Goal: Information Seeking & Learning: Learn about a topic

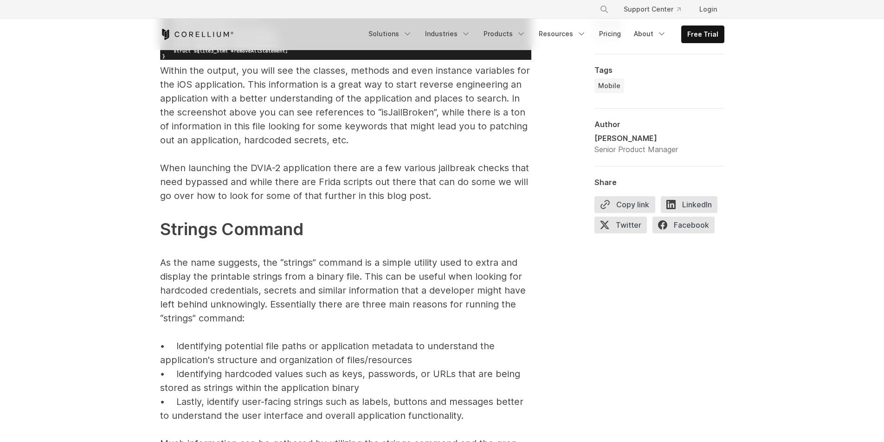
scroll to position [3665, 0]
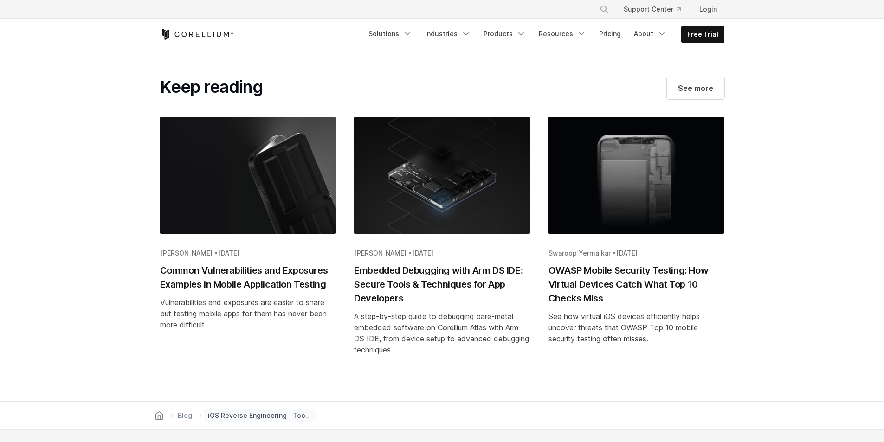
scroll to position [6355, 0]
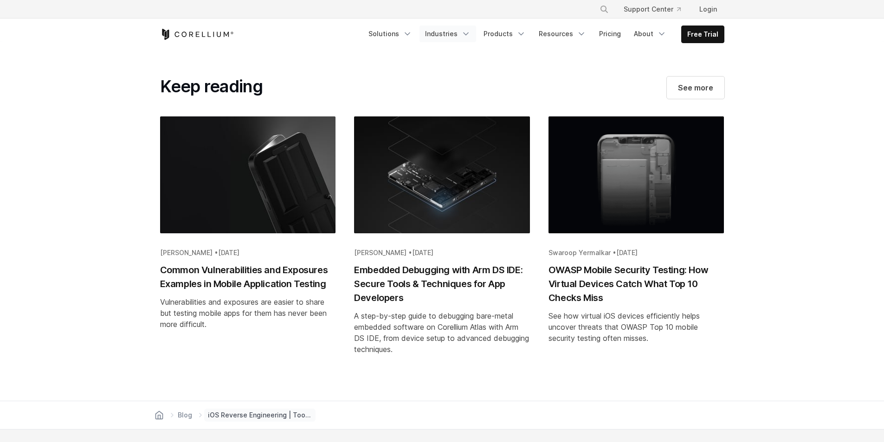
click at [470, 32] on icon "Navigation Menu" at bounding box center [465, 33] width 9 height 9
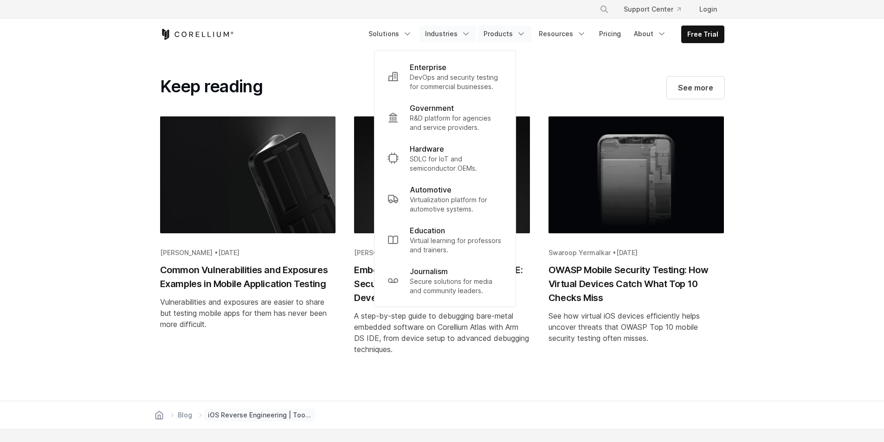
click at [526, 31] on icon "Navigation Menu" at bounding box center [520, 33] width 9 height 9
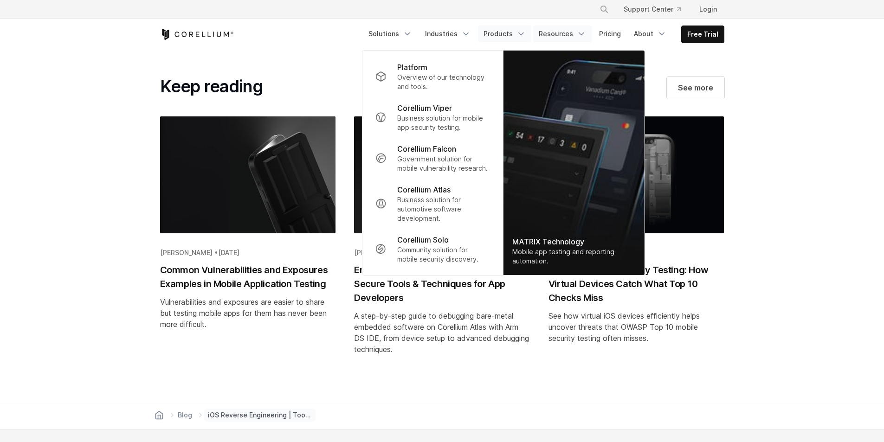
click at [584, 33] on polyline "Navigation Menu" at bounding box center [581, 34] width 5 height 2
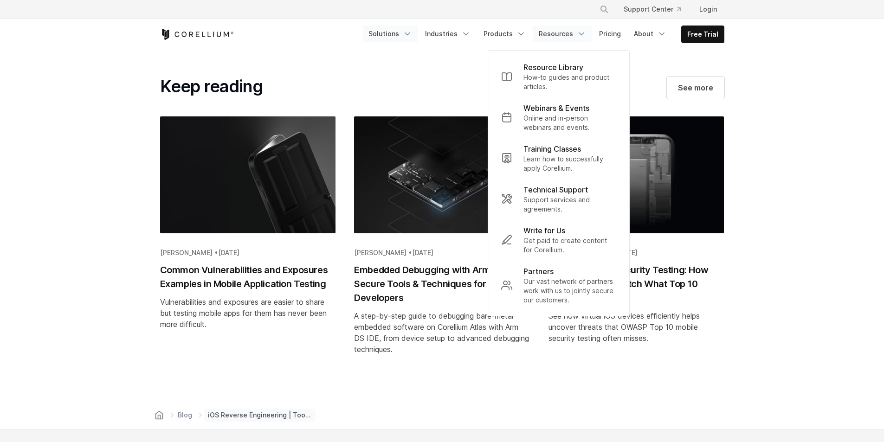
click at [417, 32] on link "Solutions" at bounding box center [390, 34] width 55 height 17
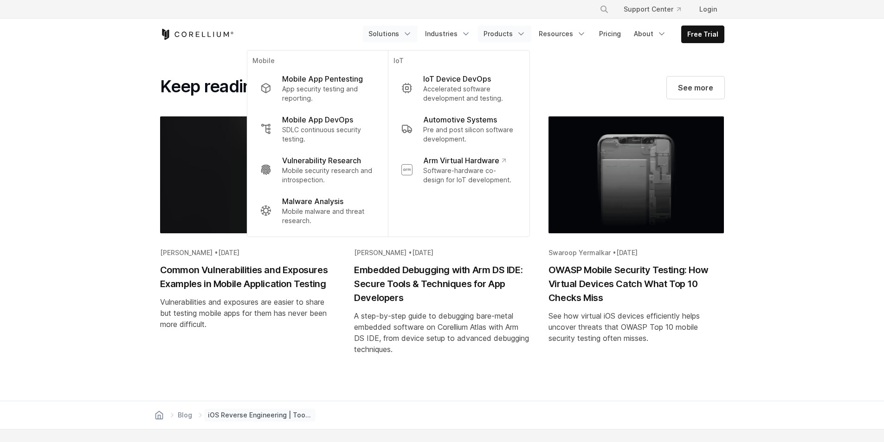
click at [483, 32] on link "Products" at bounding box center [504, 34] width 53 height 17
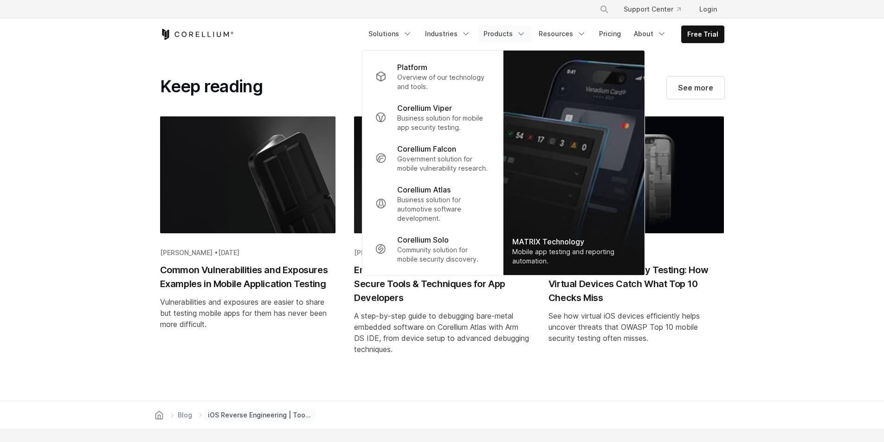
click at [531, 32] on link "Products" at bounding box center [504, 34] width 53 height 17
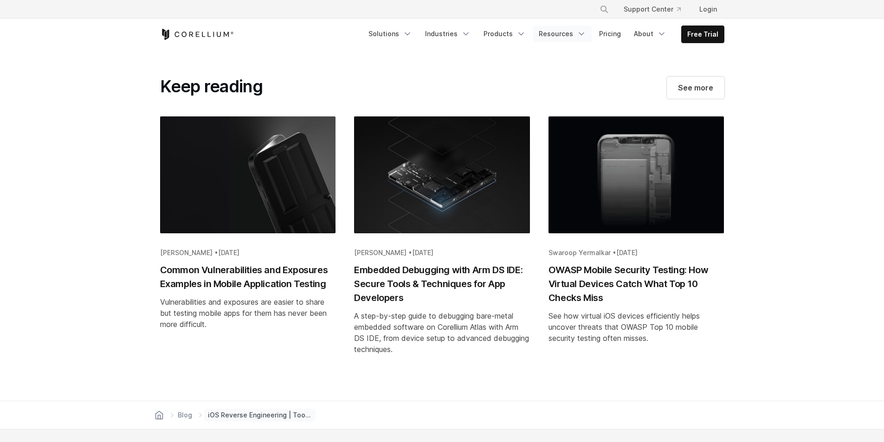
click at [551, 32] on link "Resources" at bounding box center [562, 34] width 58 height 17
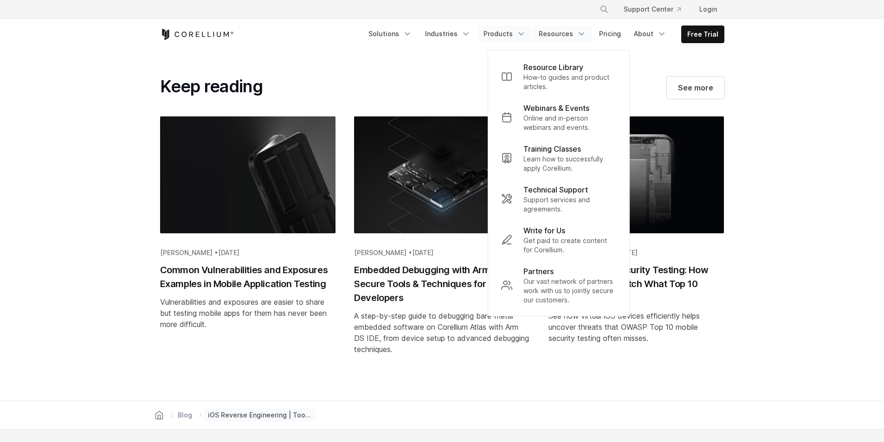
click at [520, 37] on link "Products" at bounding box center [504, 34] width 53 height 17
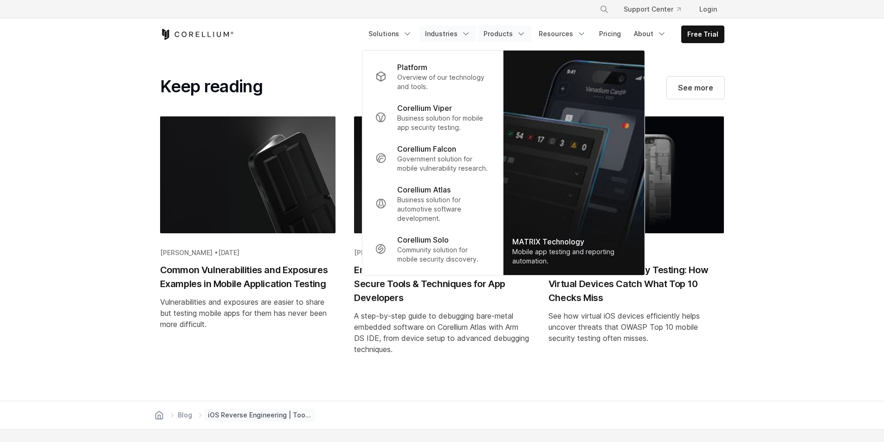
click at [470, 37] on icon "Navigation Menu" at bounding box center [465, 33] width 9 height 9
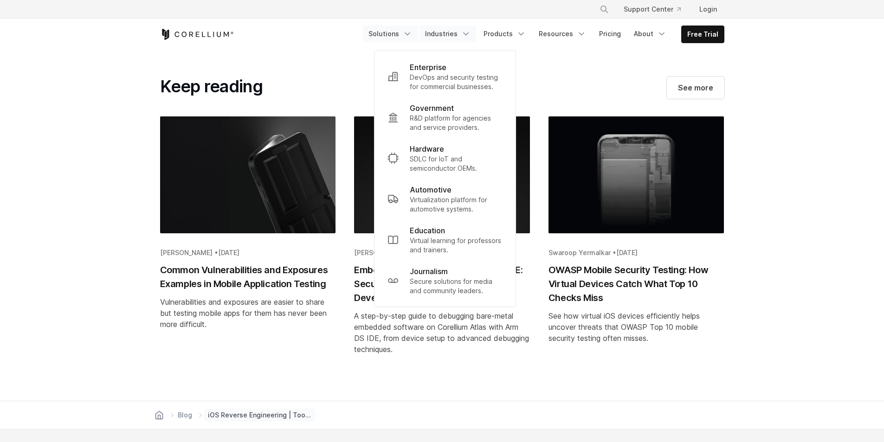
click at [412, 37] on icon "Navigation Menu" at bounding box center [407, 33] width 9 height 9
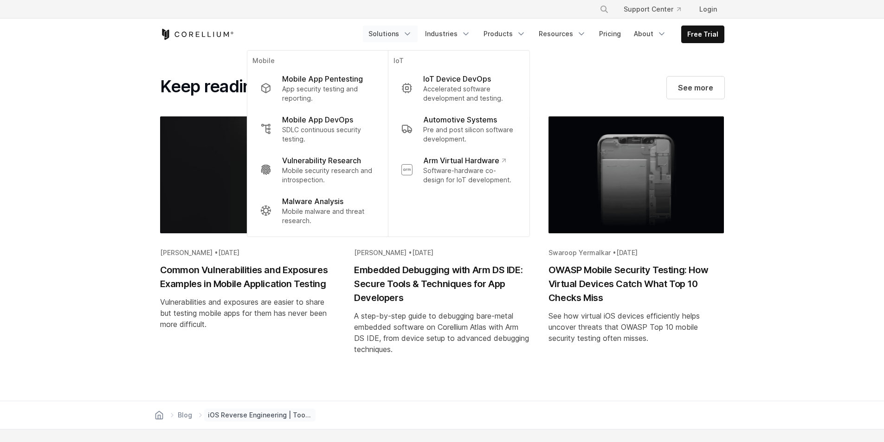
click at [830, 143] on section "Keep reading See more [PERSON_NAME] • [DATE] Common Vulnerabilities and Exposur…" at bounding box center [442, 221] width 884 height 360
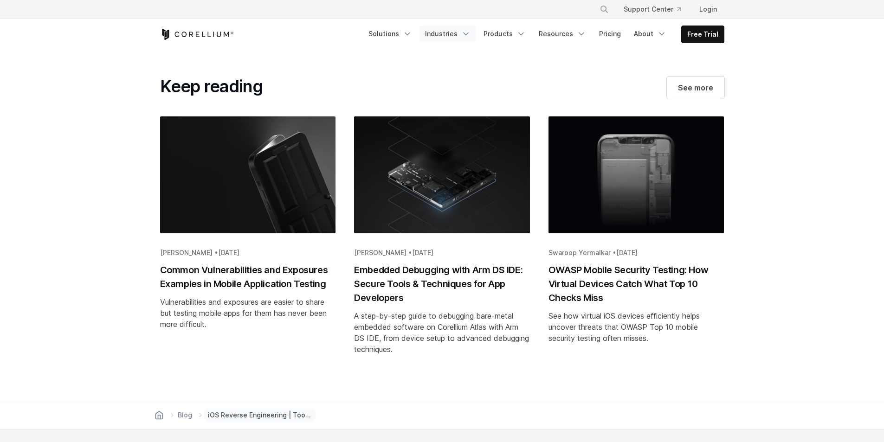
click at [441, 26] on link "Industries" at bounding box center [447, 34] width 57 height 17
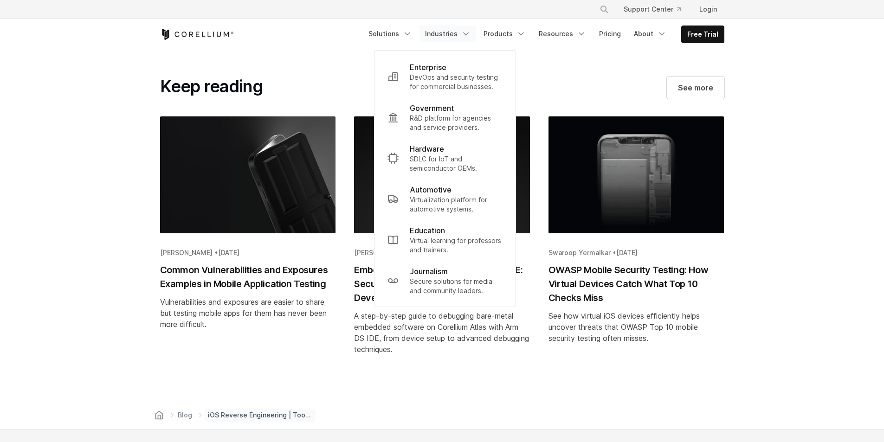
click at [444, 30] on link "Industries" at bounding box center [447, 34] width 57 height 17
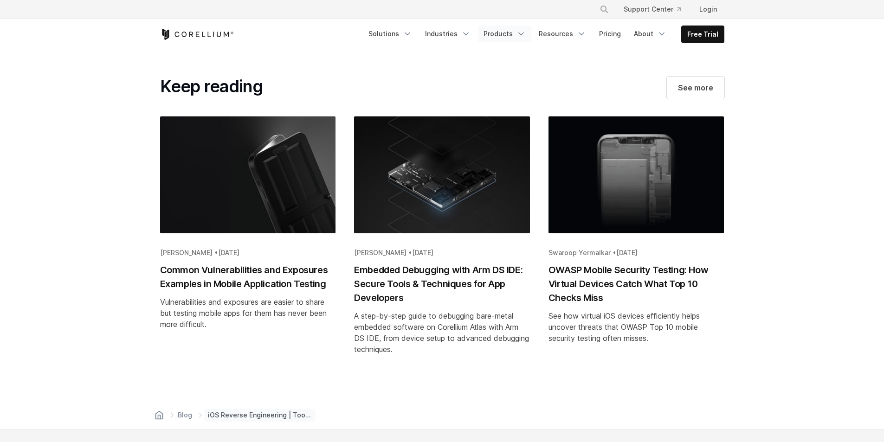
click at [503, 32] on link "Products" at bounding box center [504, 34] width 53 height 17
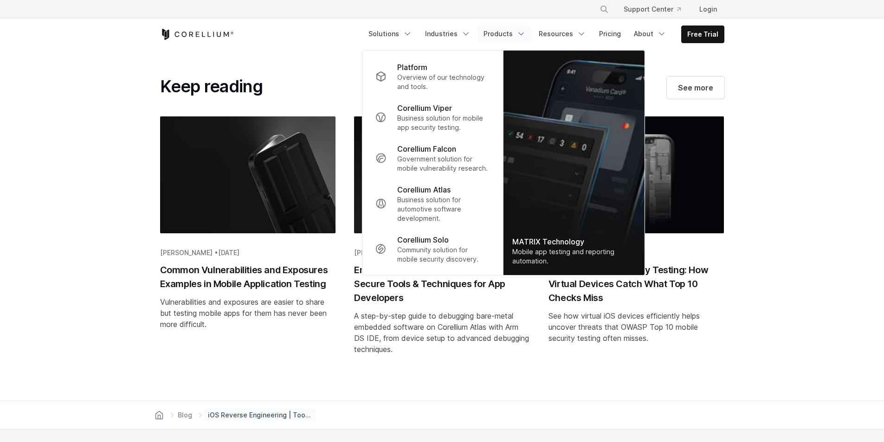
click at [503, 32] on link "Products" at bounding box center [504, 34] width 53 height 17
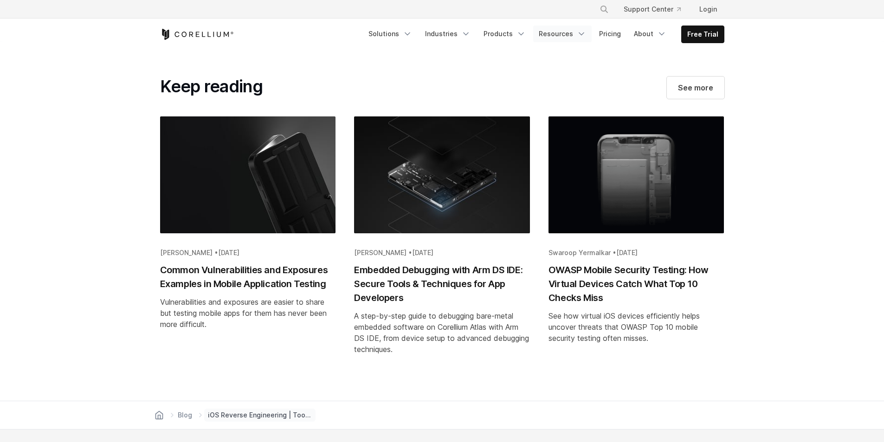
click at [563, 34] on link "Resources" at bounding box center [562, 34] width 58 height 17
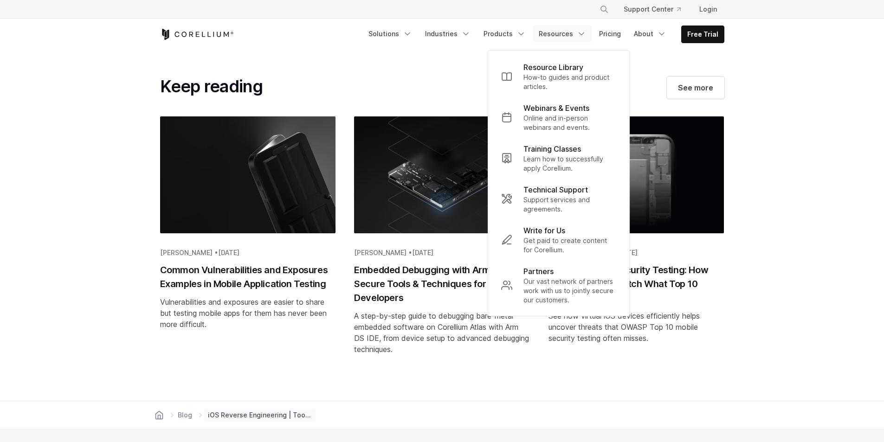
click at [563, 34] on link "Resources" at bounding box center [562, 34] width 58 height 17
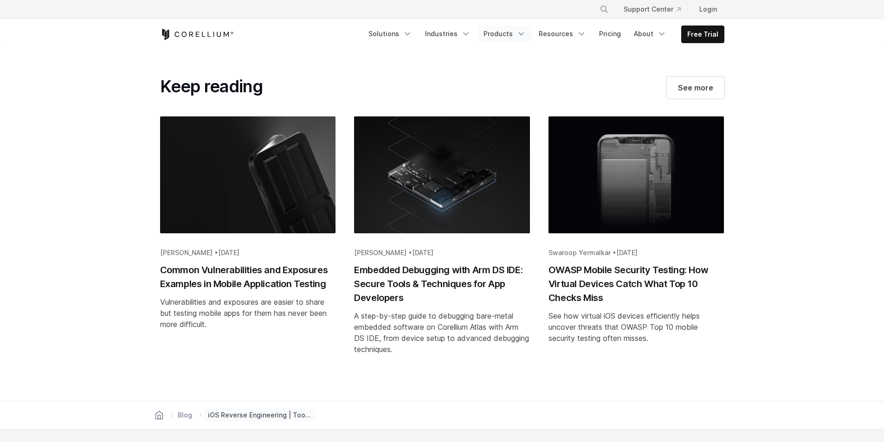
click at [511, 33] on link "Products" at bounding box center [504, 34] width 53 height 17
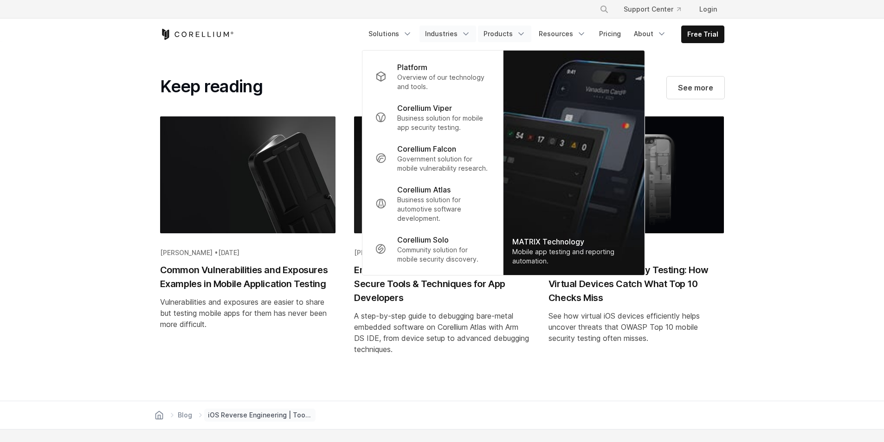
click at [438, 32] on link "Industries" at bounding box center [447, 34] width 57 height 17
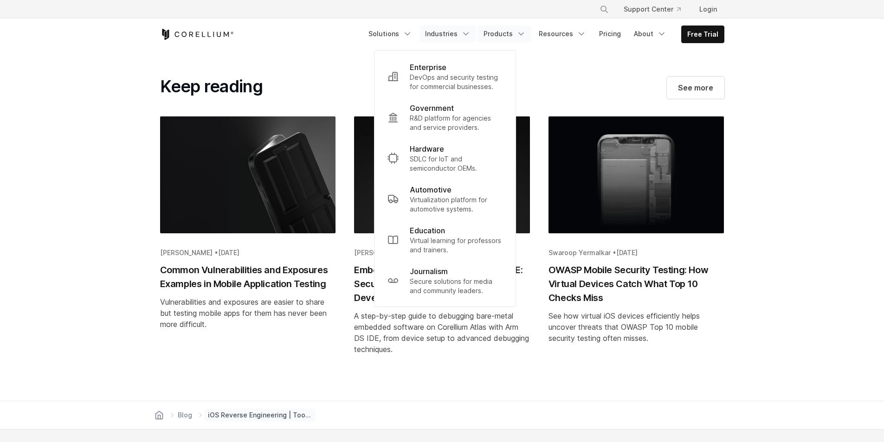
click at [504, 35] on link "Products" at bounding box center [504, 34] width 53 height 17
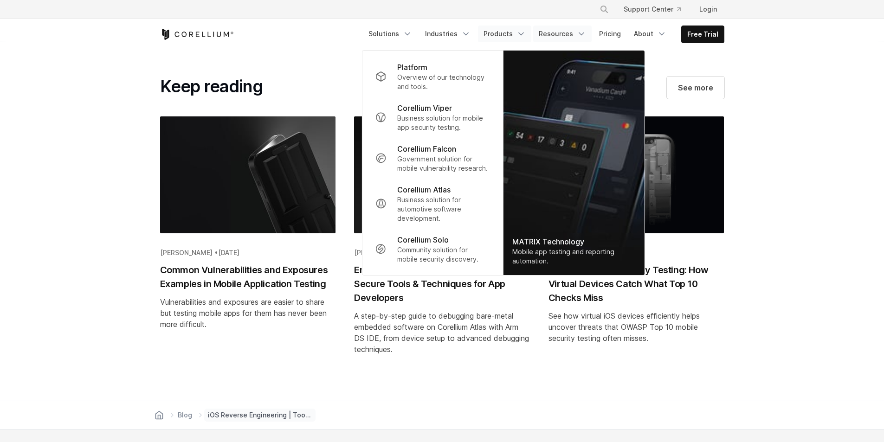
click at [542, 35] on link "Resources" at bounding box center [562, 34] width 58 height 17
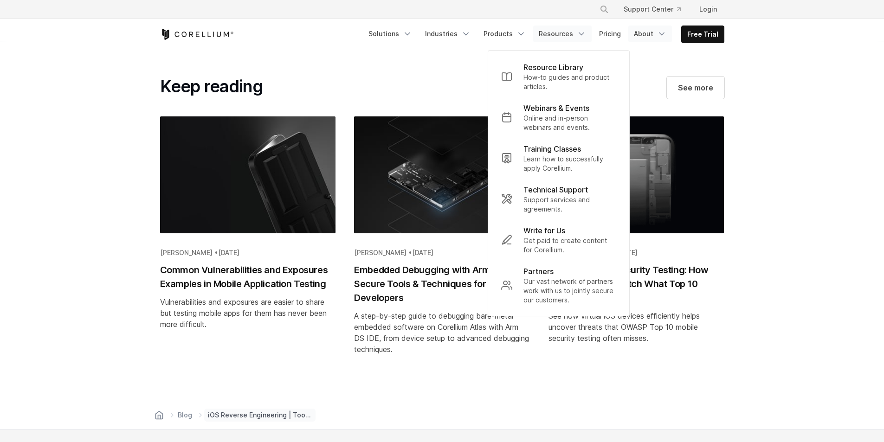
click at [636, 29] on link "About" at bounding box center [650, 34] width 44 height 17
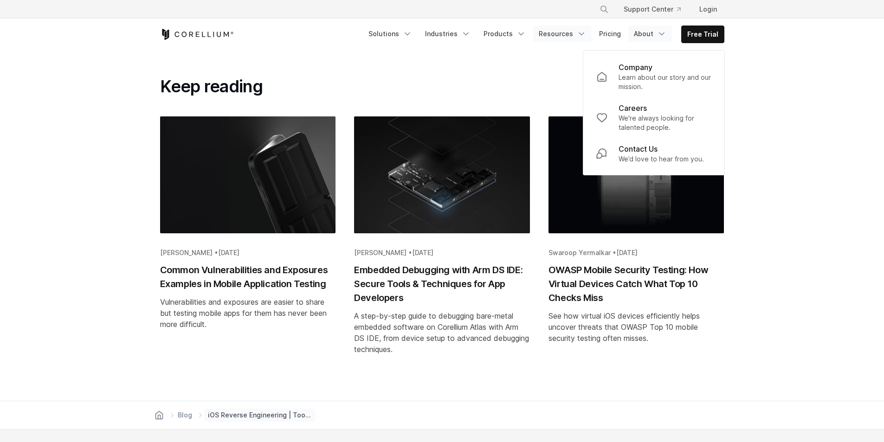
click at [571, 30] on link "Resources" at bounding box center [562, 34] width 58 height 17
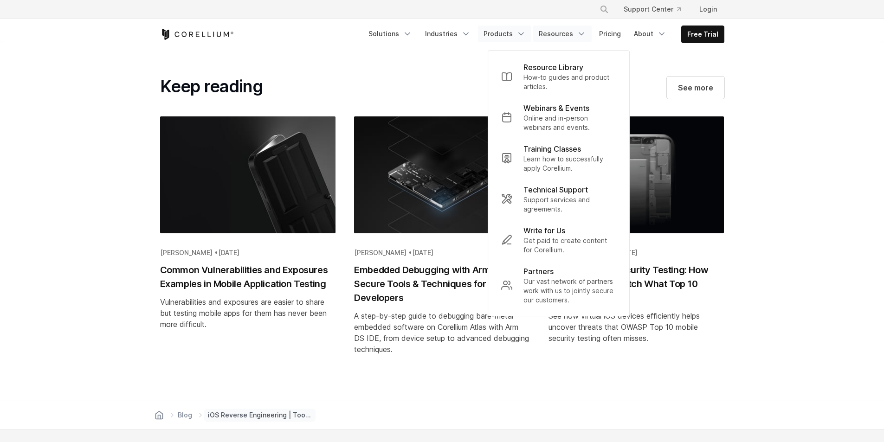
click at [493, 30] on link "Products" at bounding box center [504, 34] width 53 height 17
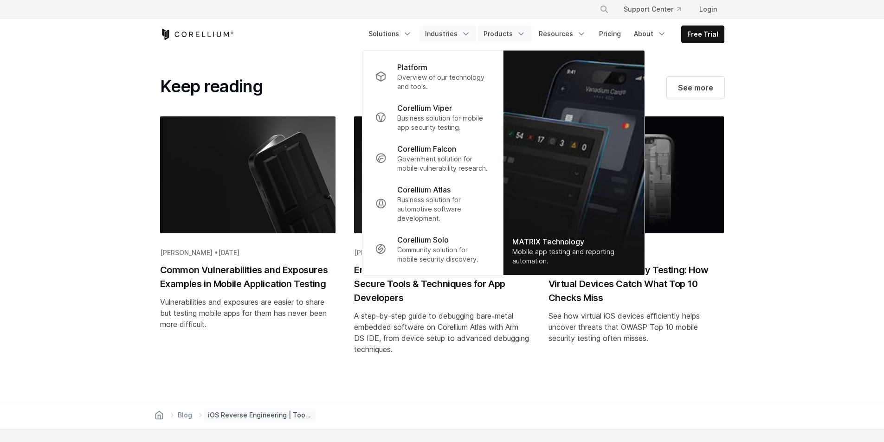
click at [429, 30] on link "Industries" at bounding box center [447, 34] width 57 height 17
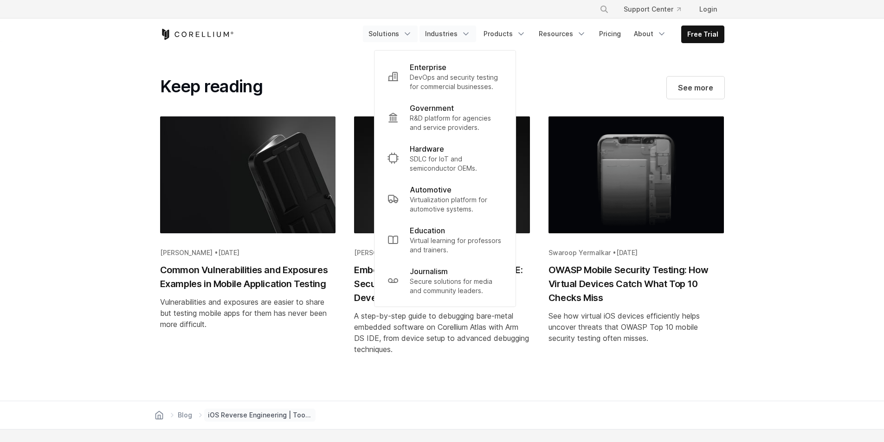
click at [390, 32] on link "Solutions" at bounding box center [390, 34] width 55 height 17
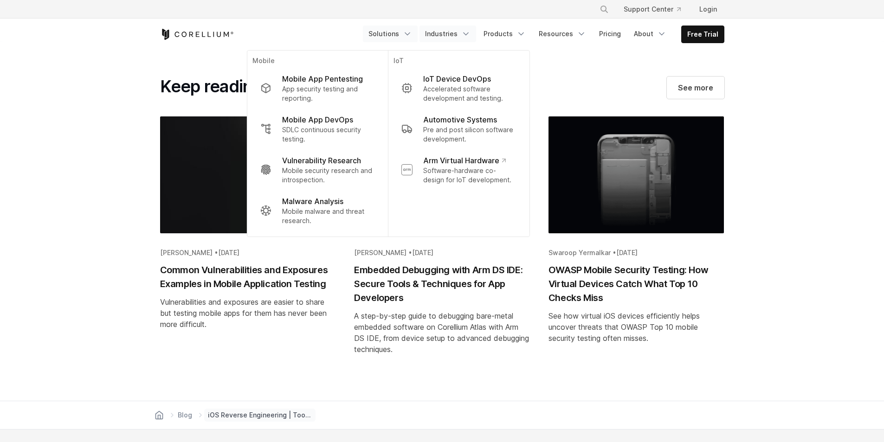
click at [453, 38] on link "Industries" at bounding box center [447, 34] width 57 height 17
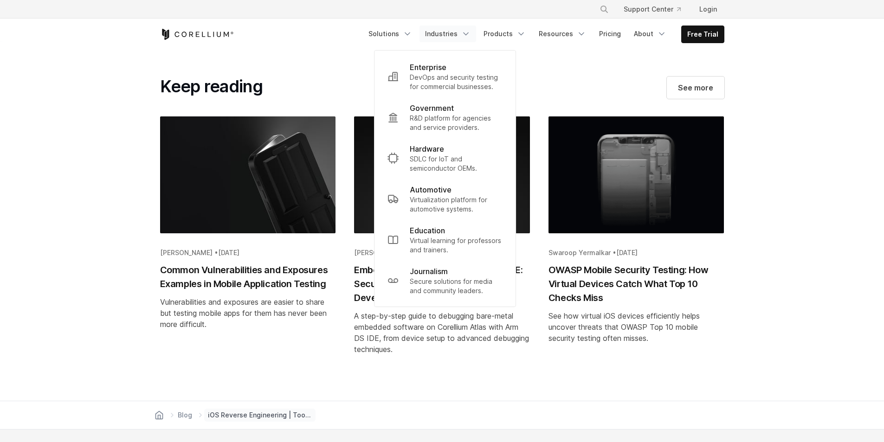
click at [745, 102] on section "Keep reading See more [PERSON_NAME] • [DATE] Common Vulnerabilities and Exposur…" at bounding box center [442, 221] width 884 height 360
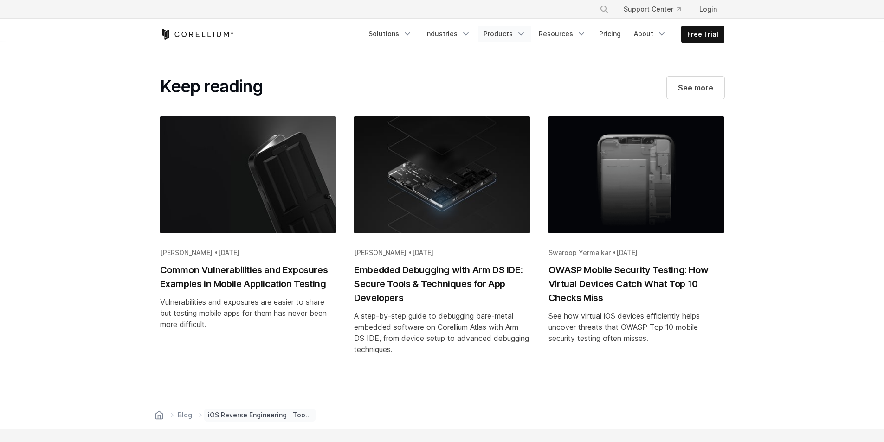
click at [530, 39] on link "Products" at bounding box center [504, 34] width 53 height 17
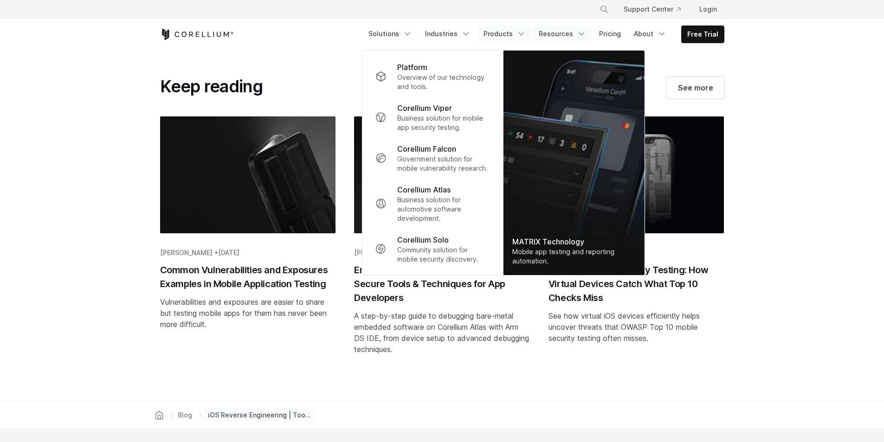
click at [563, 36] on link "Resources" at bounding box center [562, 34] width 58 height 17
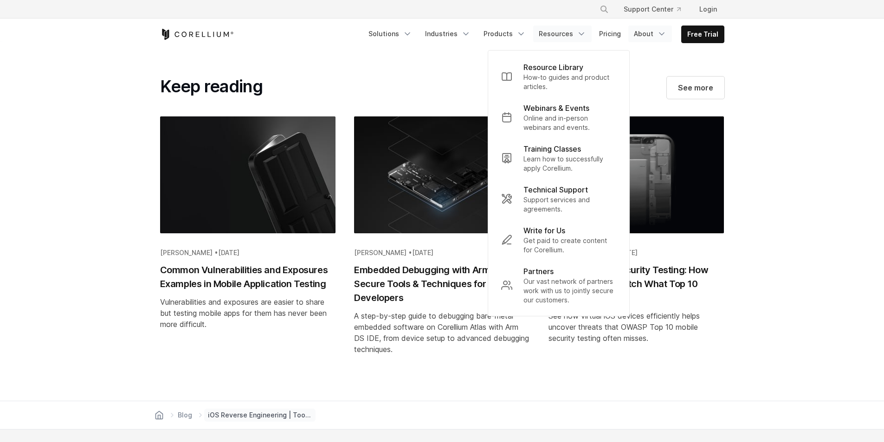
click at [638, 41] on link "About" at bounding box center [650, 34] width 44 height 17
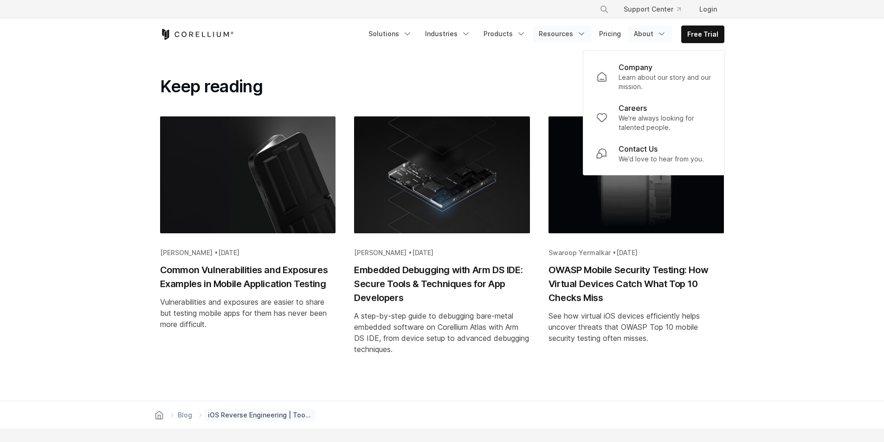
click at [543, 38] on link "Resources" at bounding box center [562, 34] width 58 height 17
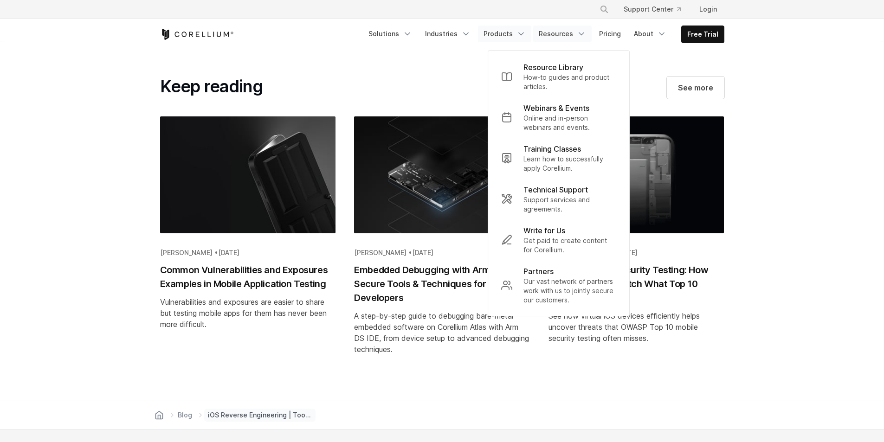
click at [485, 33] on link "Products" at bounding box center [504, 34] width 53 height 17
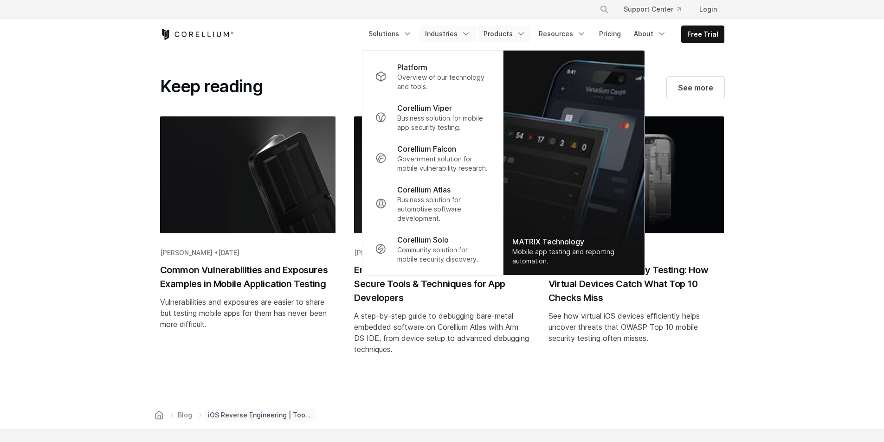
click at [431, 33] on link "Industries" at bounding box center [447, 34] width 57 height 17
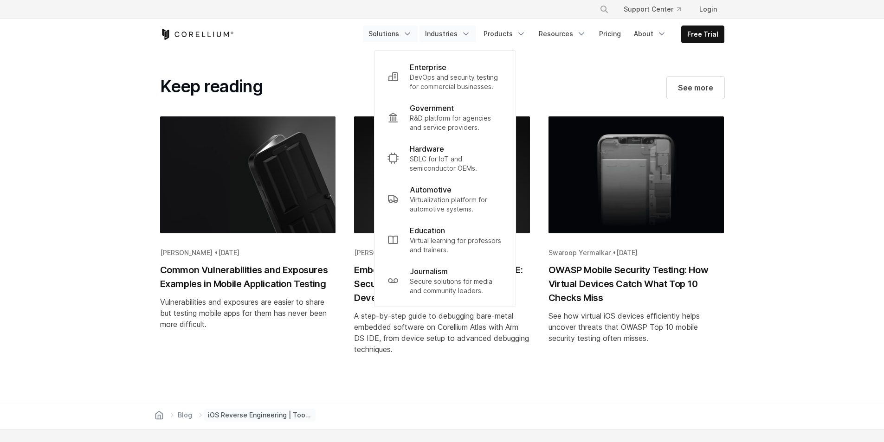
click at [388, 33] on link "Solutions" at bounding box center [390, 34] width 55 height 17
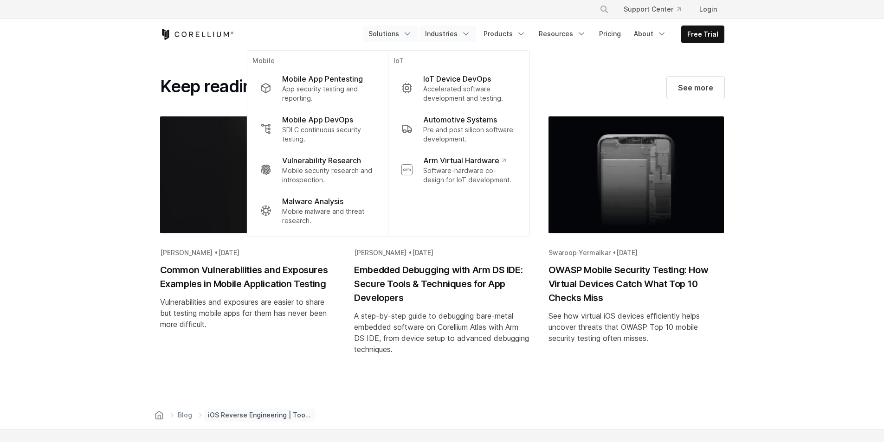
click at [468, 34] on polyline "Navigation Menu" at bounding box center [465, 34] width 5 height 2
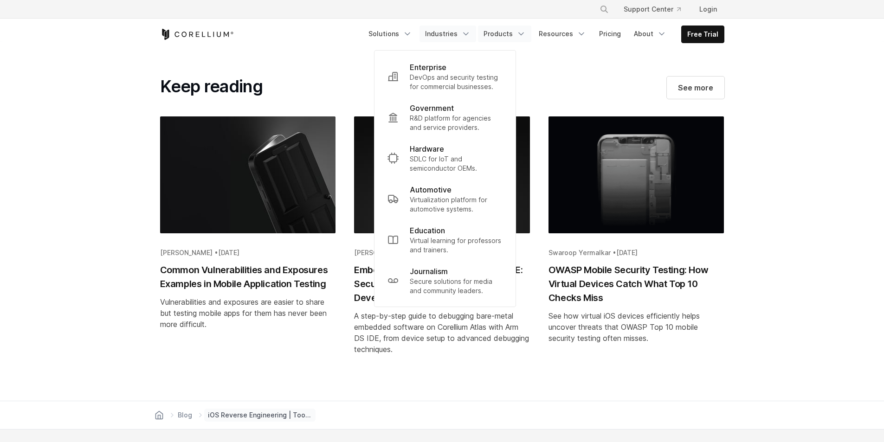
click at [520, 30] on link "Products" at bounding box center [504, 34] width 53 height 17
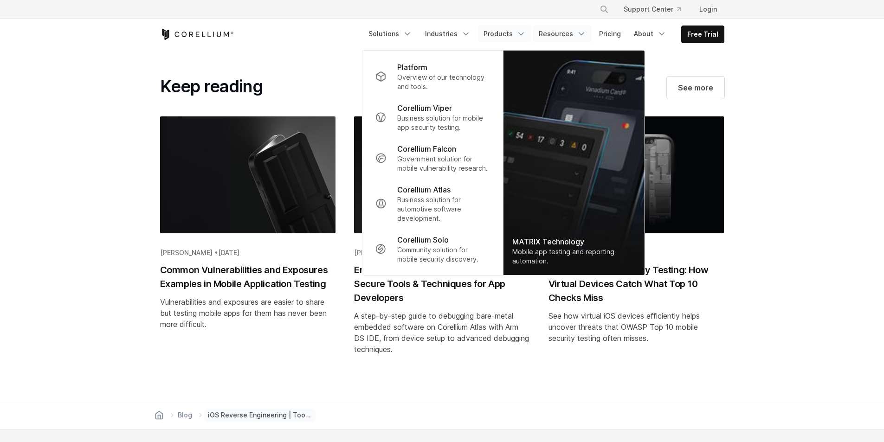
click at [554, 30] on link "Resources" at bounding box center [562, 34] width 58 height 17
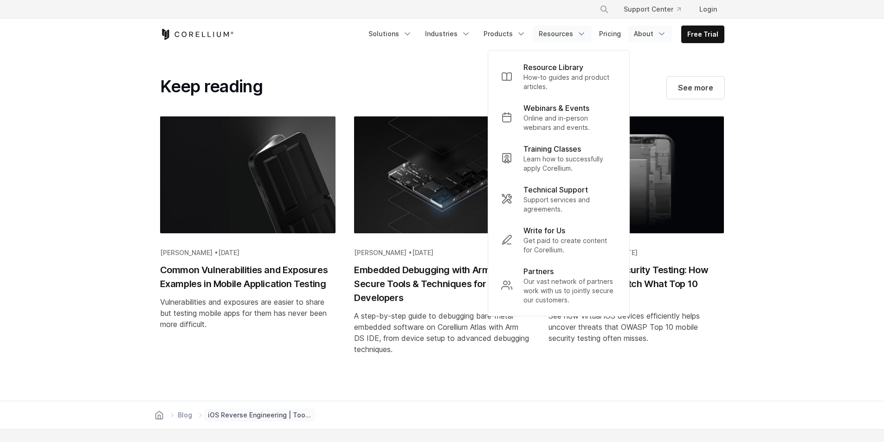
click at [644, 34] on link "About" at bounding box center [650, 34] width 44 height 17
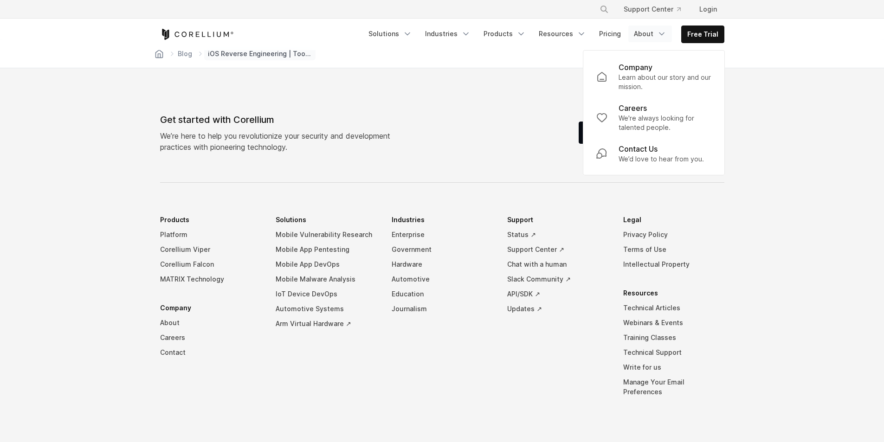
scroll to position [6750, 0]
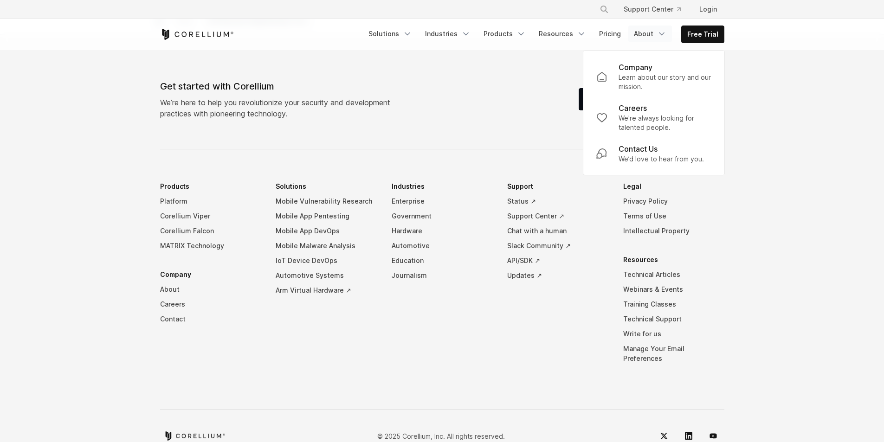
click at [594, 369] on div "Get started with Corellium We’re here to help you revolutionize your security a…" at bounding box center [442, 263] width 583 height 368
